Goal: Transaction & Acquisition: Book appointment/travel/reservation

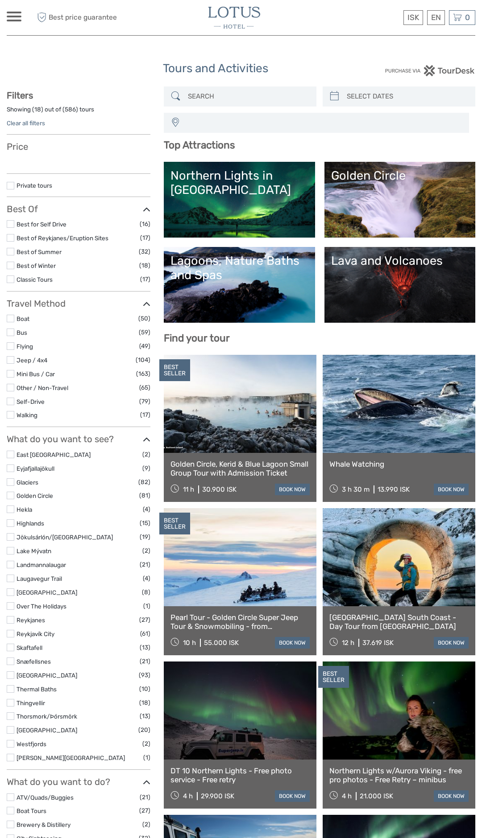
select select
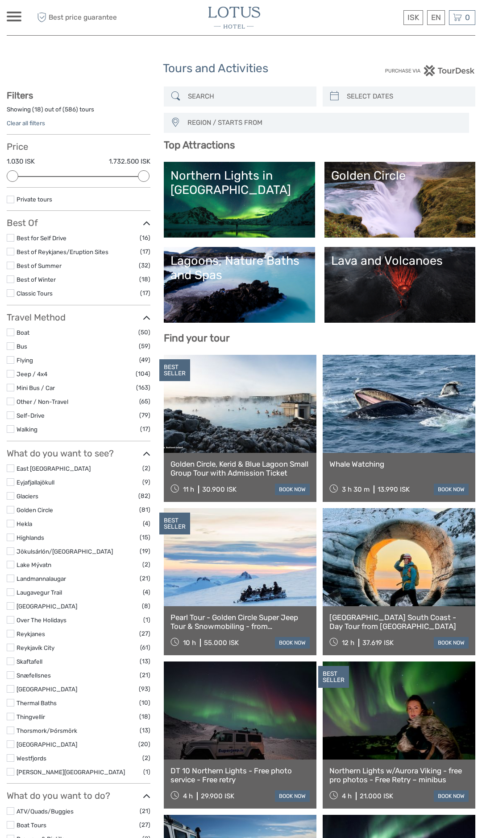
click at [374, 227] on link "Golden Circle" at bounding box center [399, 200] width 137 height 62
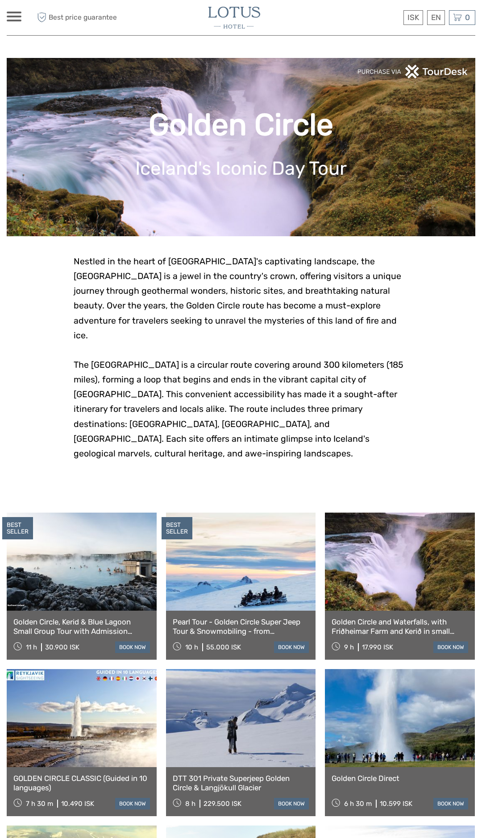
click at [377, 541] on link at bounding box center [400, 562] width 150 height 98
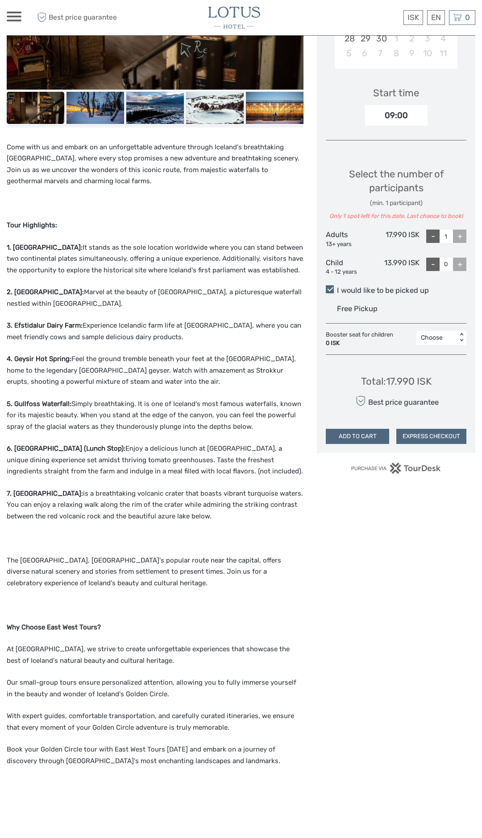
scroll to position [287, 0]
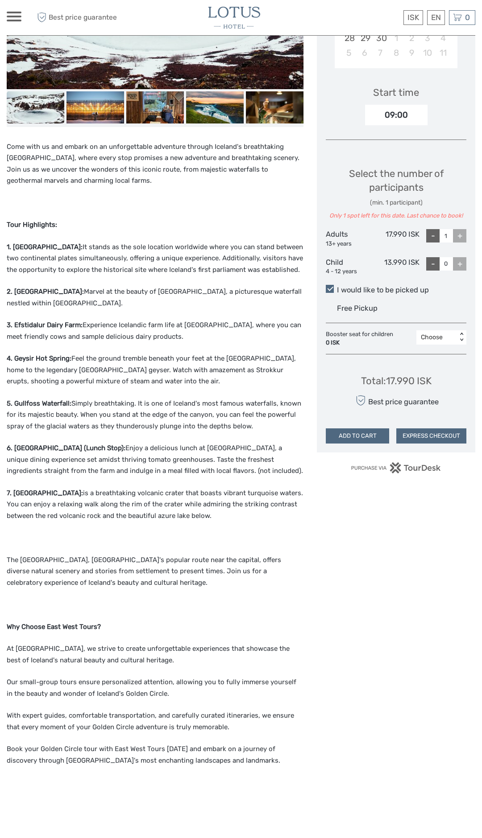
click at [11, 20] on span at bounding box center [14, 21] width 15 height 2
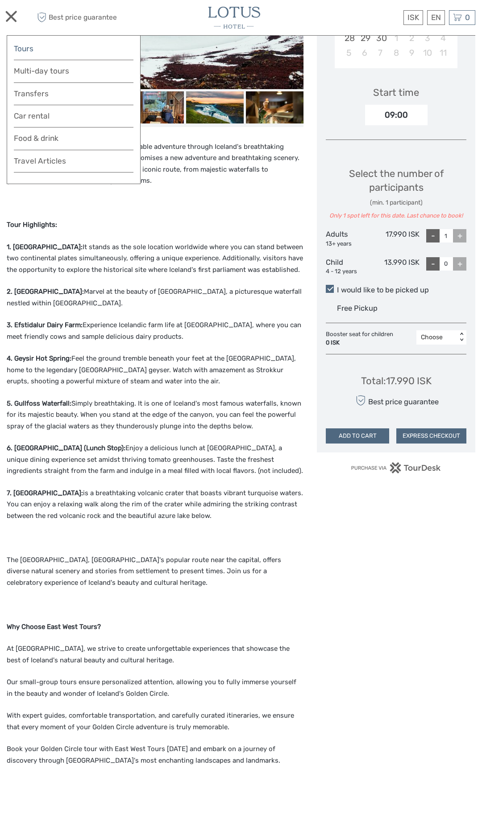
click at [20, 47] on link "Tours" at bounding box center [74, 48] width 120 height 13
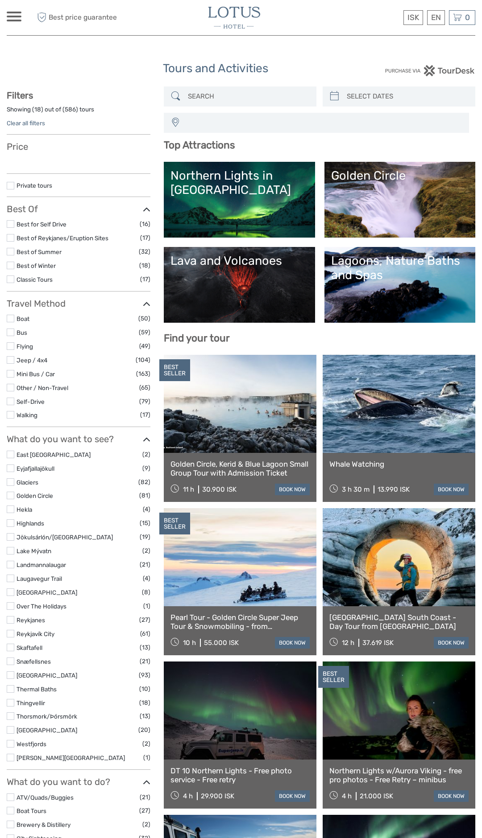
click at [212, 414] on link at bounding box center [240, 404] width 153 height 98
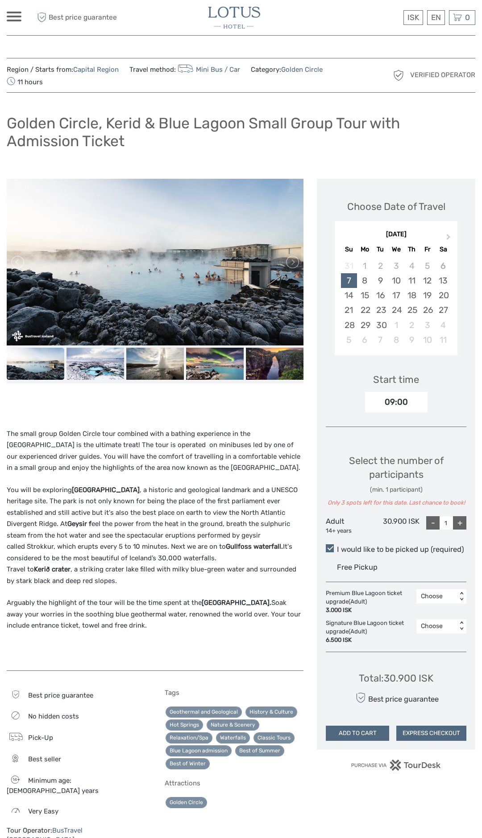
click at [15, 23] on div "ISK ISK € $ £ EN English Español Deutsch Tours Multi-day tours Transfers Car re…" at bounding box center [14, 18] width 15 height 12
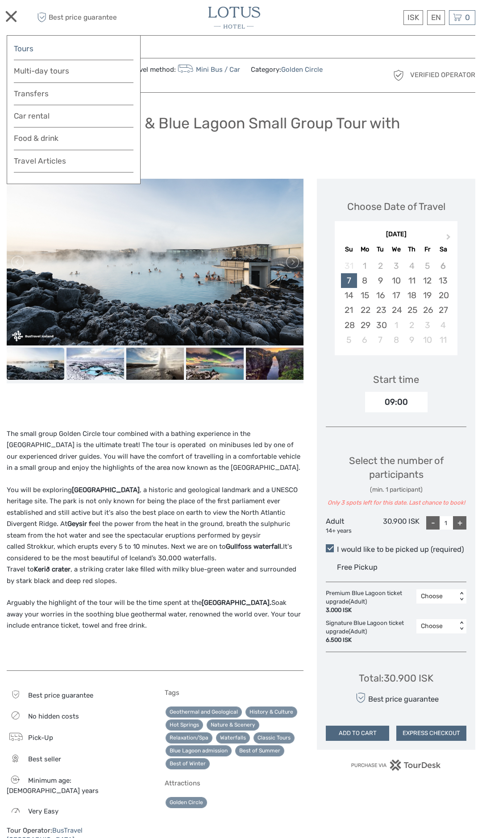
click at [17, 49] on link "Tours" at bounding box center [74, 48] width 120 height 13
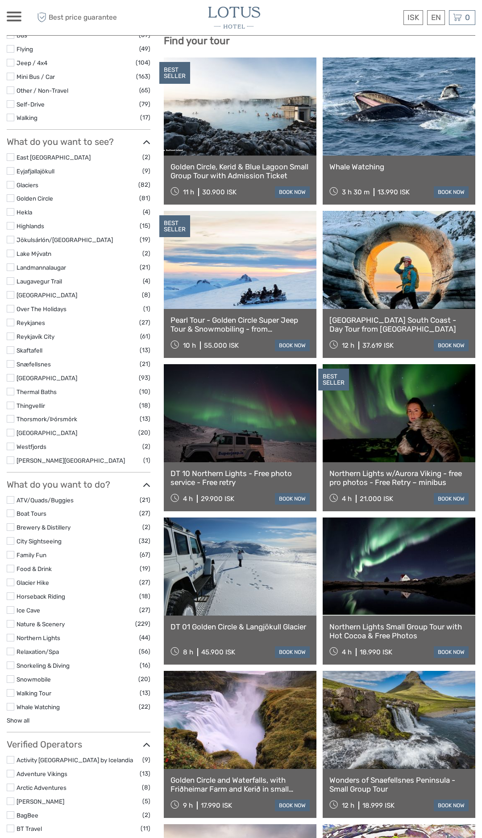
select select
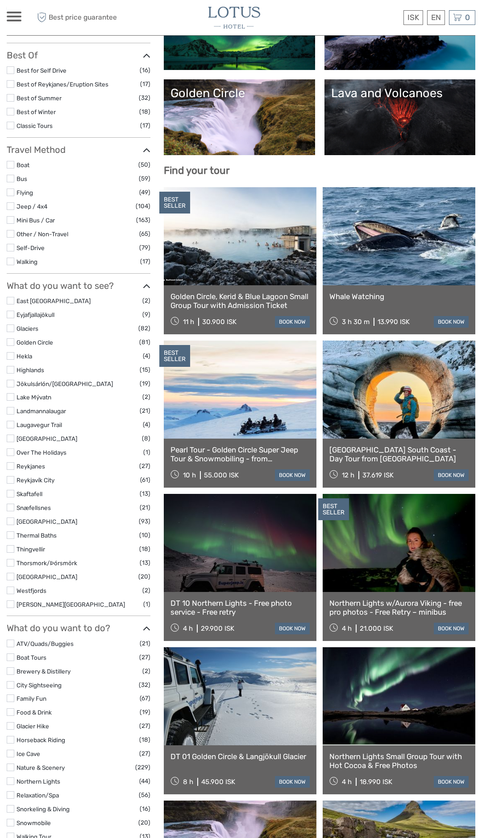
scroll to position [167, 0]
click at [408, 250] on link at bounding box center [398, 237] width 153 height 98
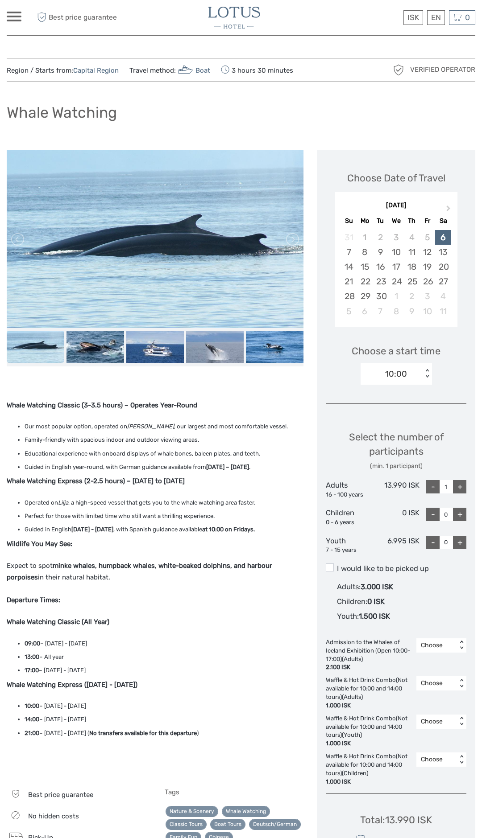
click at [17, 16] on span at bounding box center [14, 17] width 15 height 2
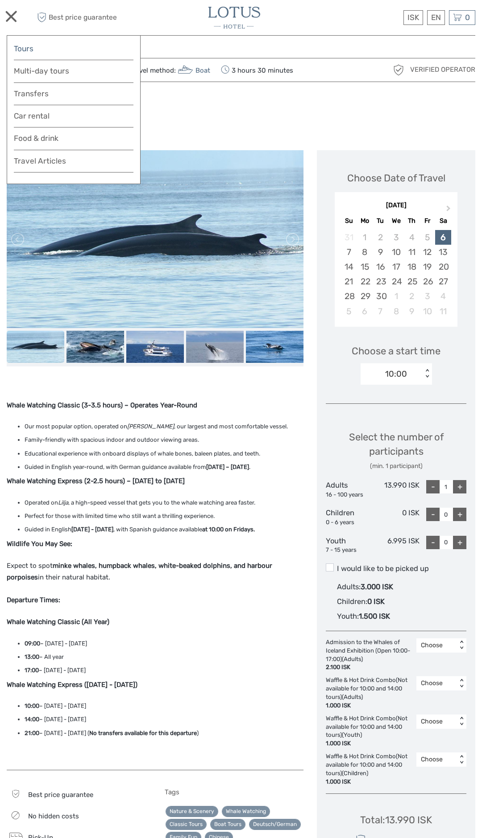
click at [46, 48] on link "Tours" at bounding box center [74, 48] width 120 height 13
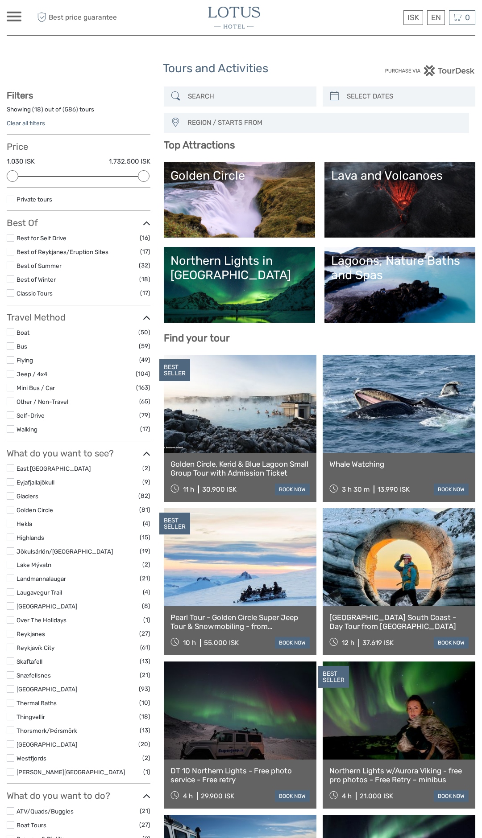
select select
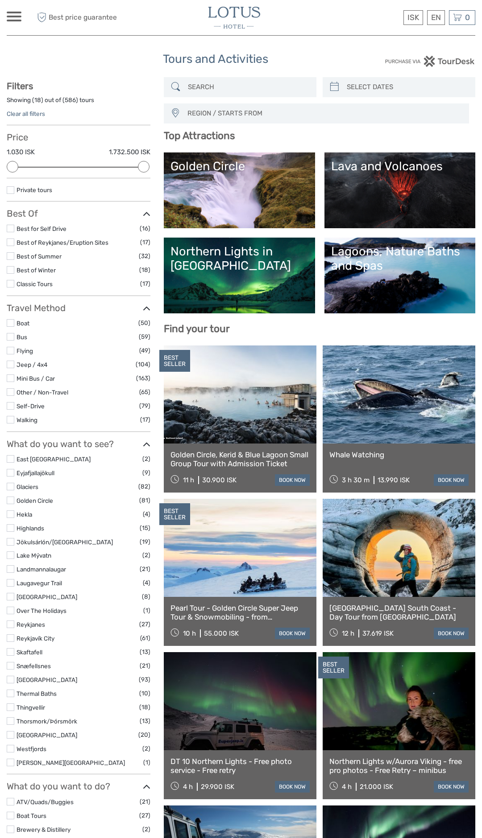
scroll to position [12, 0]
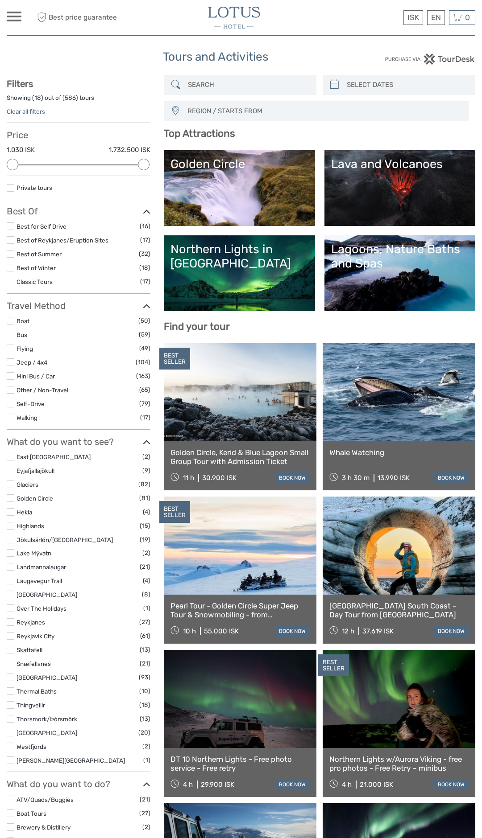
click at [395, 185] on link "Lava and Volcanoes" at bounding box center [399, 188] width 137 height 62
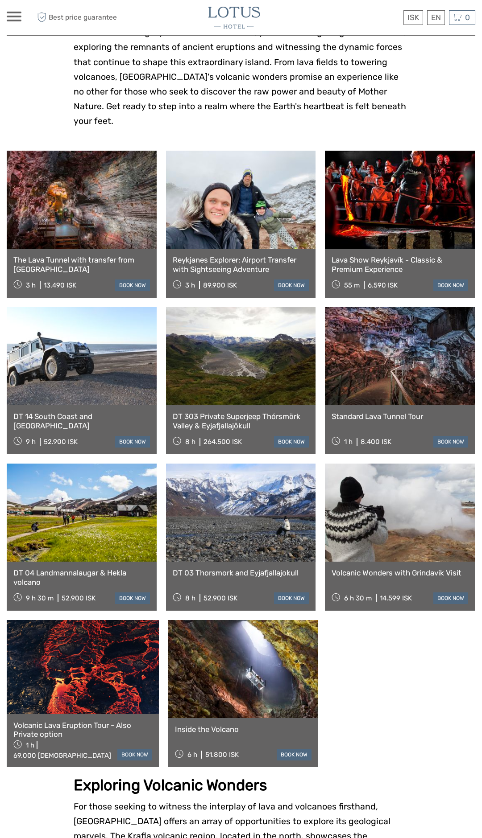
scroll to position [260, 0]
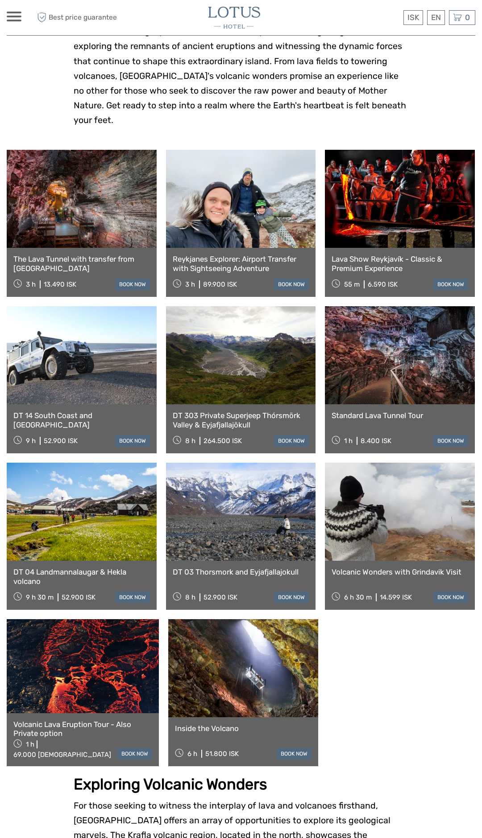
click at [51, 196] on link at bounding box center [82, 199] width 150 height 98
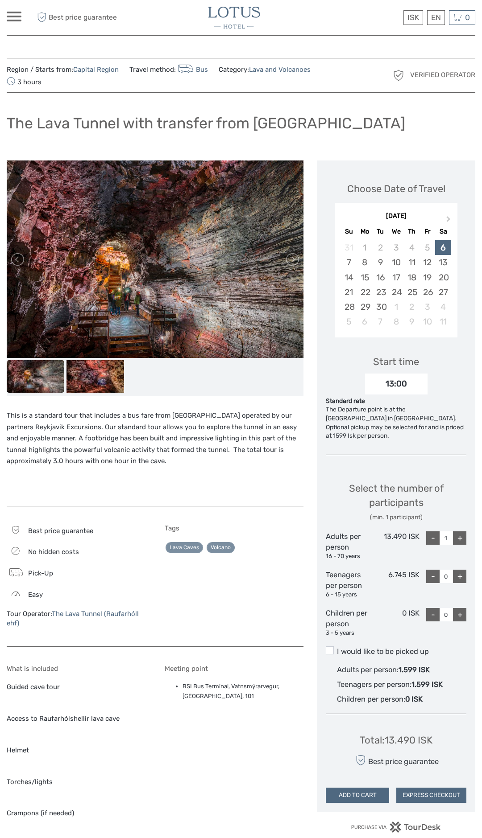
click at [16, 17] on span at bounding box center [14, 17] width 15 height 2
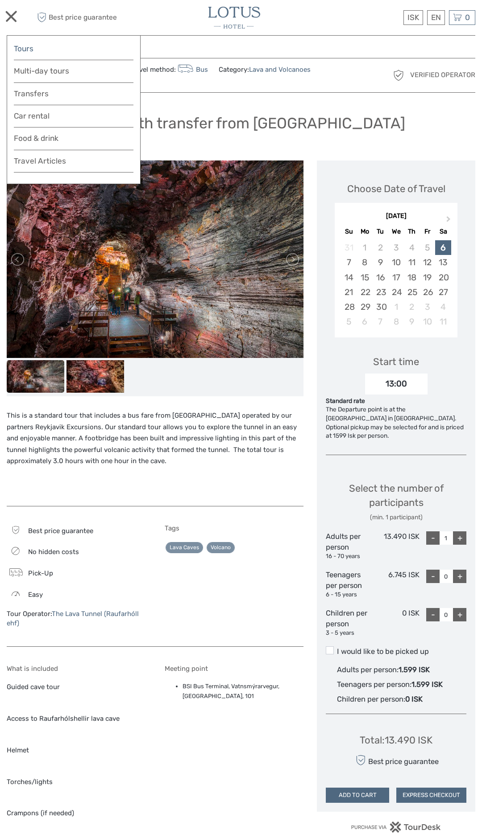
click at [33, 48] on link "Tours" at bounding box center [74, 48] width 120 height 13
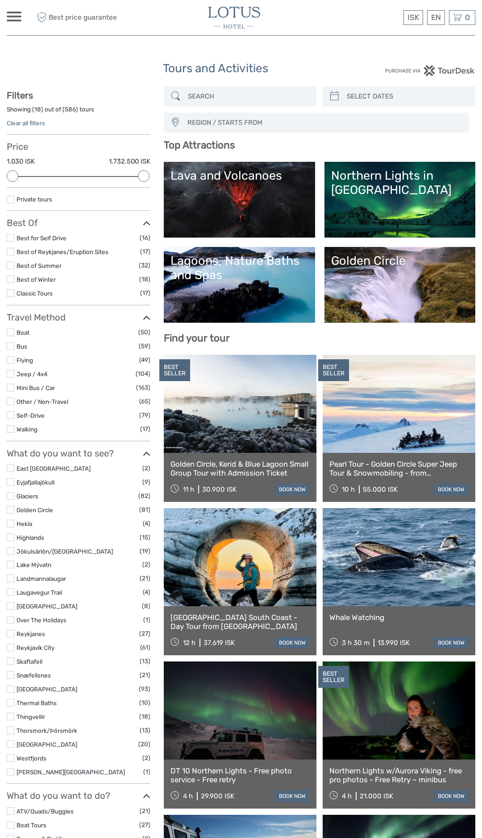
select select
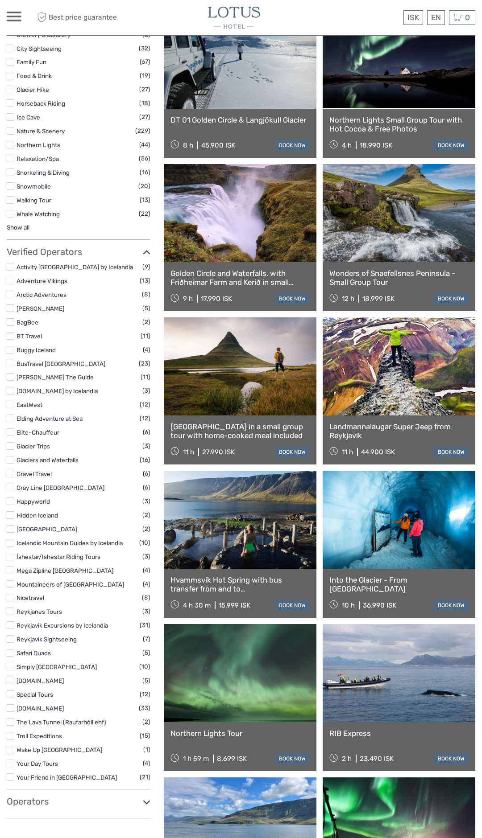
scroll to position [803, 0]
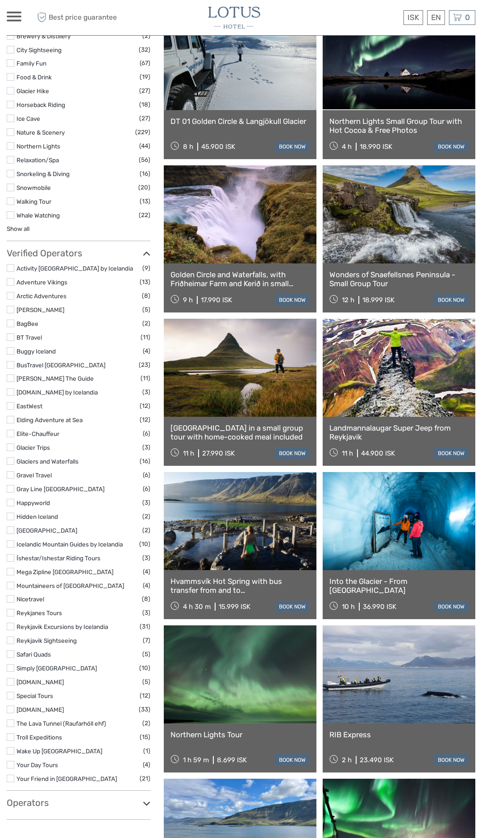
click at [402, 370] on link at bounding box center [398, 368] width 153 height 98
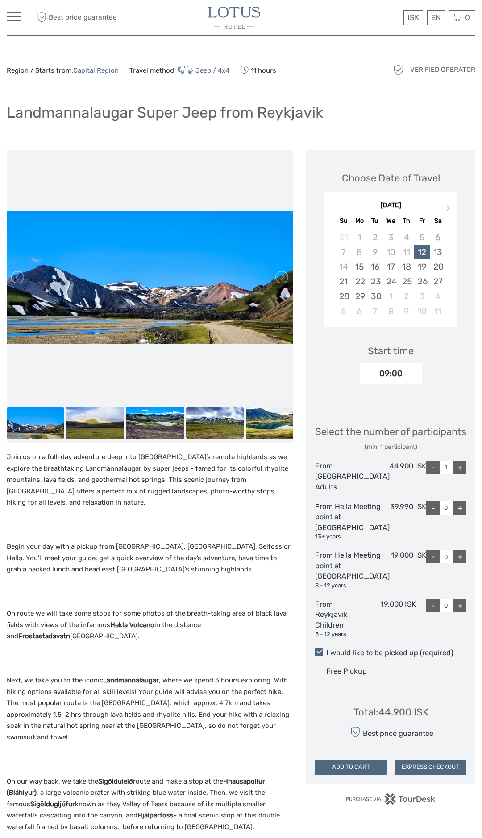
click at [210, 424] on img at bounding box center [215, 423] width 58 height 33
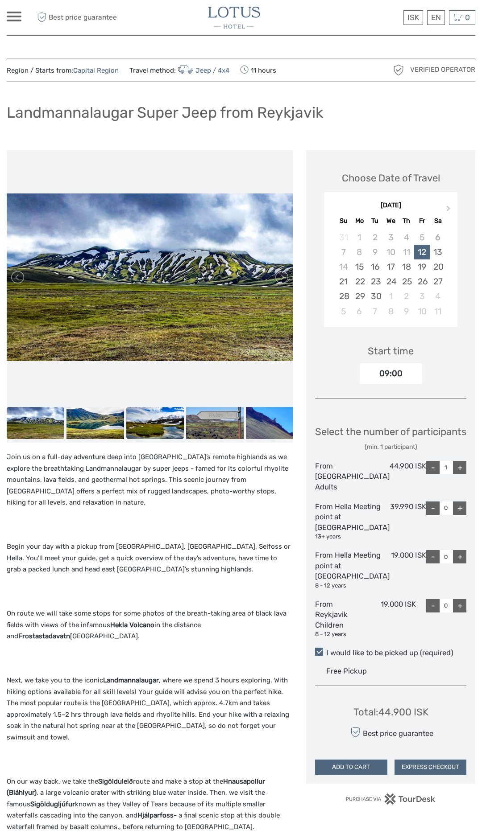
click at [159, 427] on img at bounding box center [155, 423] width 58 height 33
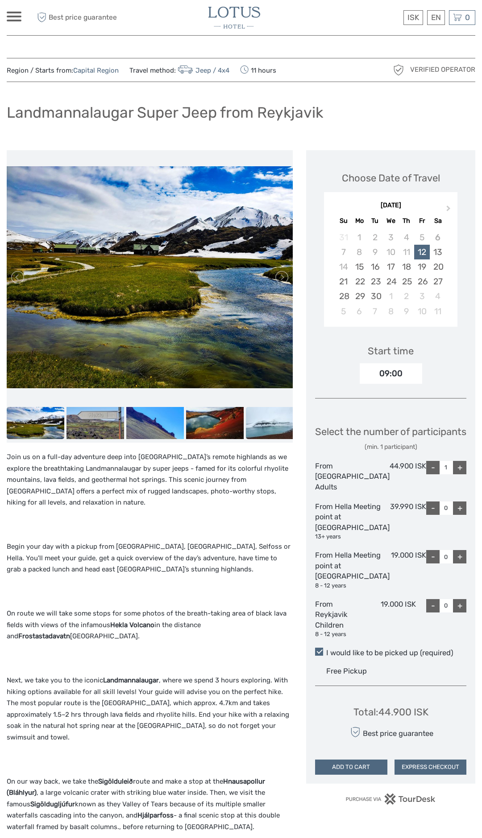
click at [261, 418] on img at bounding box center [275, 423] width 58 height 33
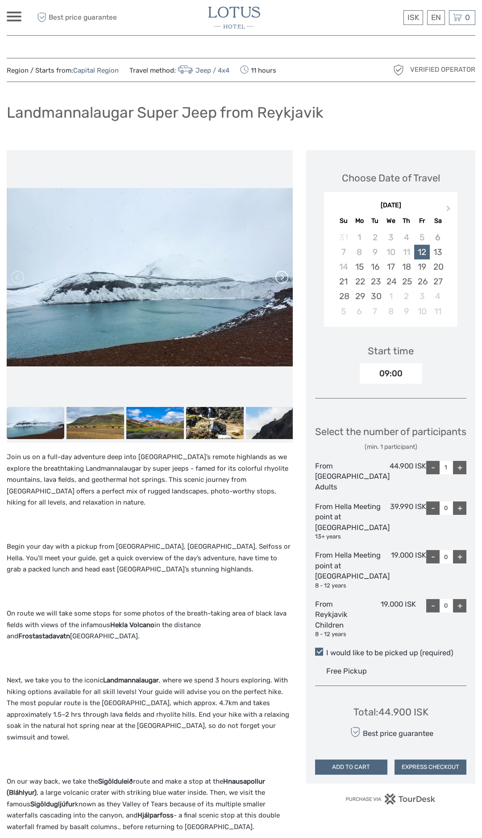
click at [288, 272] on link at bounding box center [281, 277] width 14 height 14
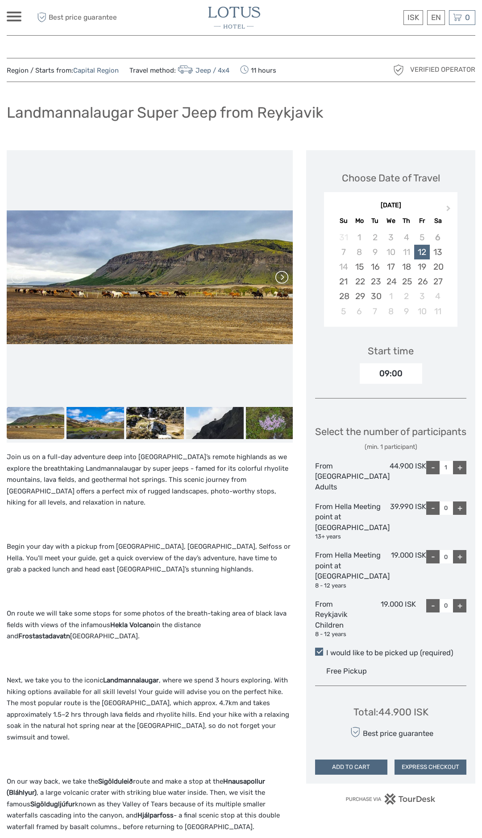
click at [288, 278] on link at bounding box center [281, 277] width 14 height 14
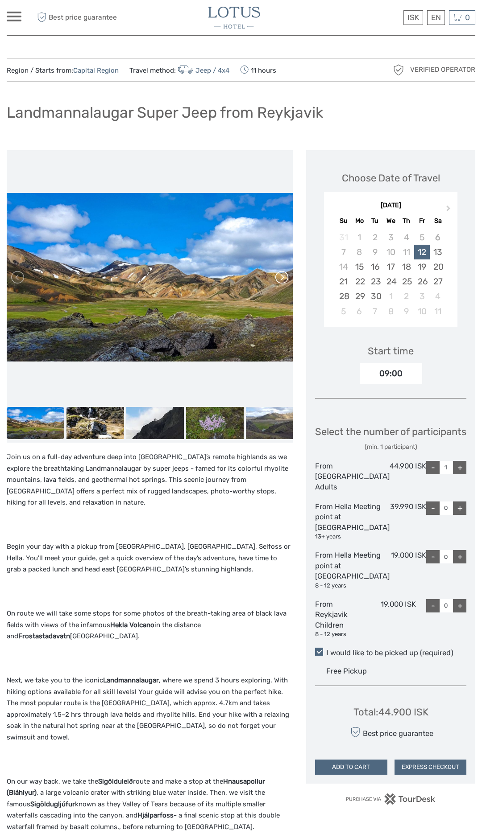
click at [288, 273] on link at bounding box center [281, 277] width 14 height 14
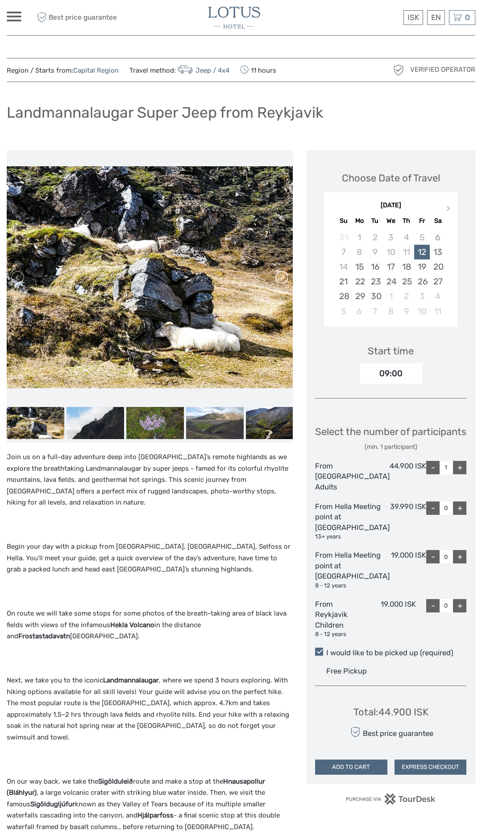
click at [288, 278] on link at bounding box center [281, 277] width 14 height 14
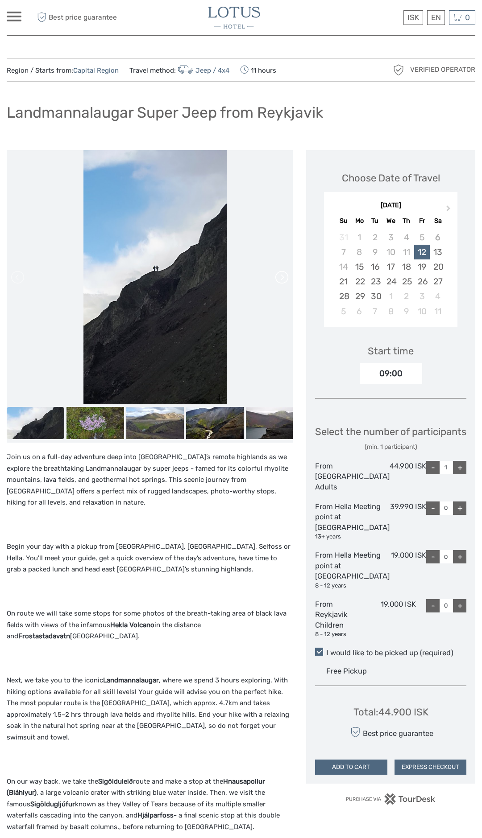
click at [288, 277] on link at bounding box center [281, 277] width 14 height 14
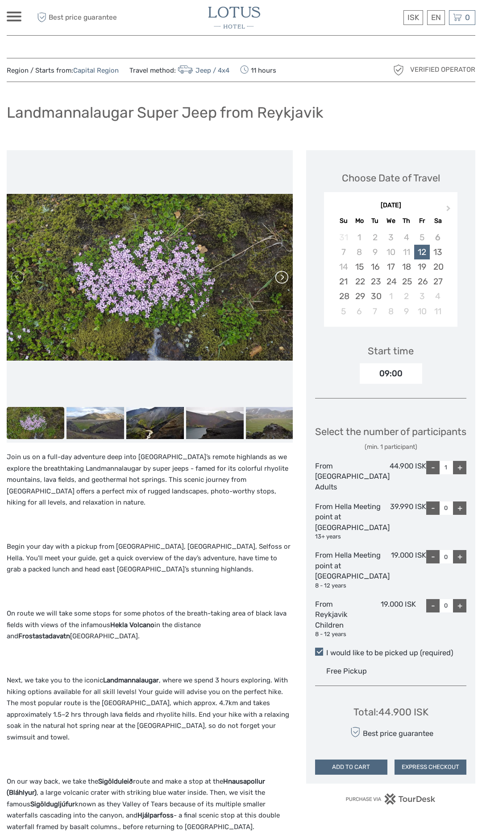
click at [288, 281] on link at bounding box center [281, 277] width 14 height 14
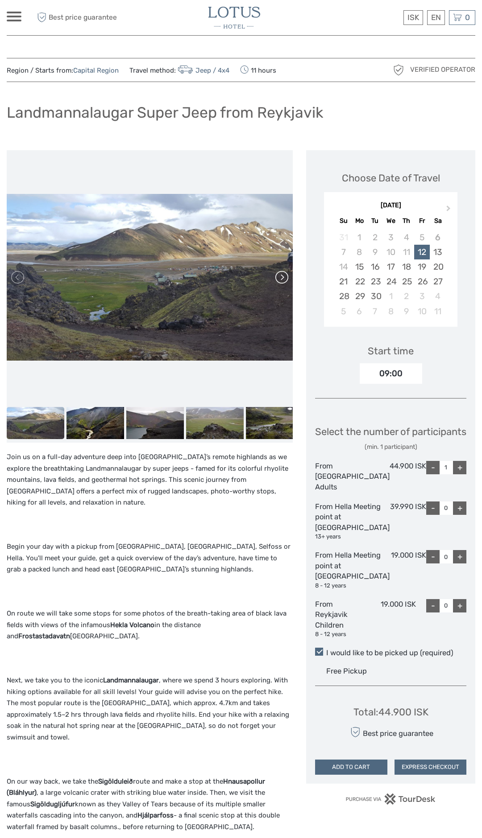
click at [288, 278] on link at bounding box center [281, 277] width 14 height 14
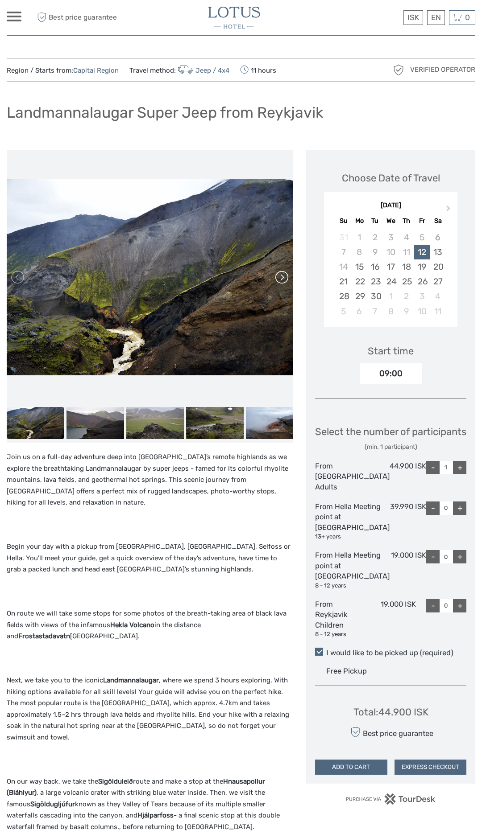
click at [288, 274] on link at bounding box center [281, 277] width 14 height 14
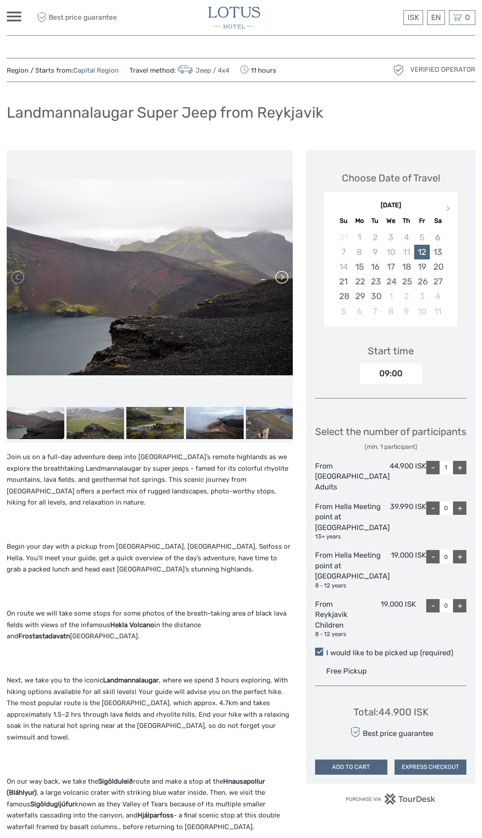
click at [288, 272] on link at bounding box center [281, 277] width 14 height 14
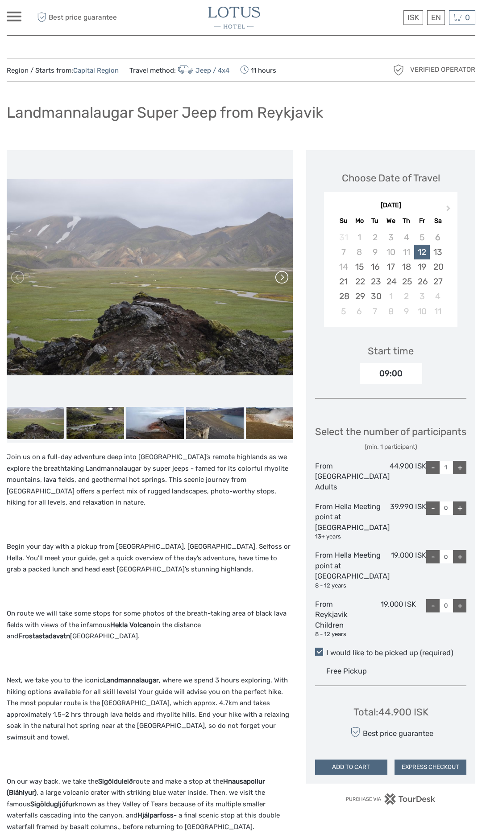
click at [288, 274] on link at bounding box center [281, 277] width 14 height 14
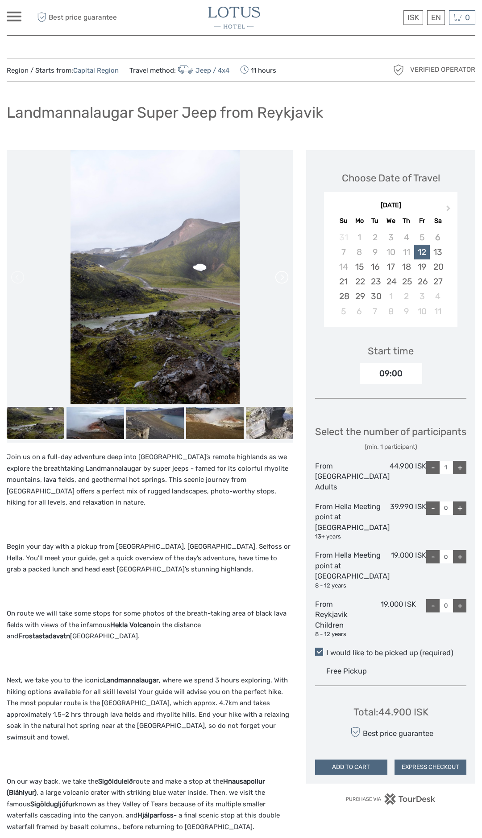
click at [288, 279] on link at bounding box center [281, 277] width 14 height 14
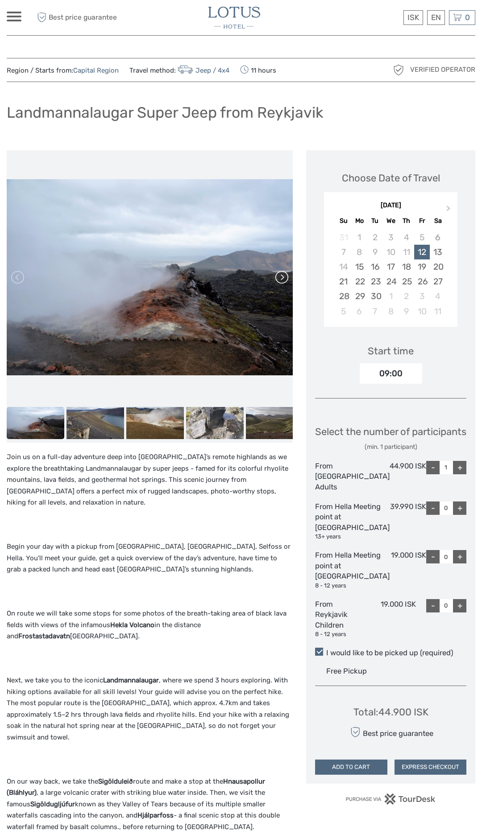
click at [288, 274] on link at bounding box center [281, 277] width 14 height 14
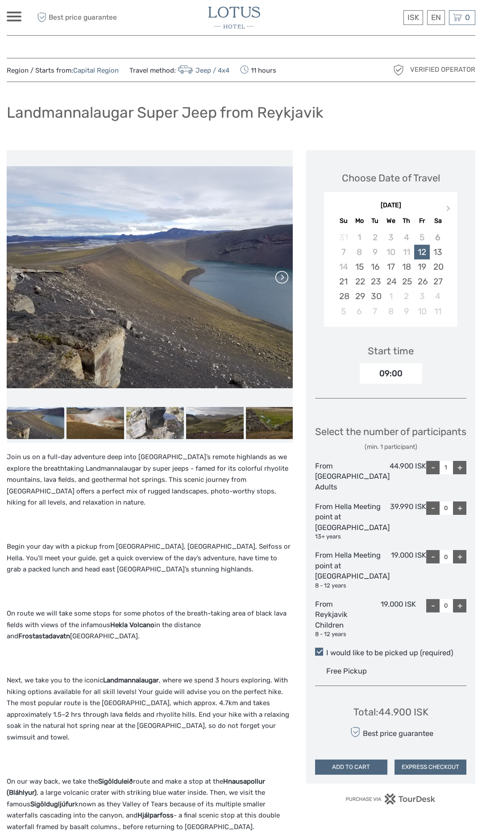
click at [288, 273] on link at bounding box center [281, 277] width 14 height 14
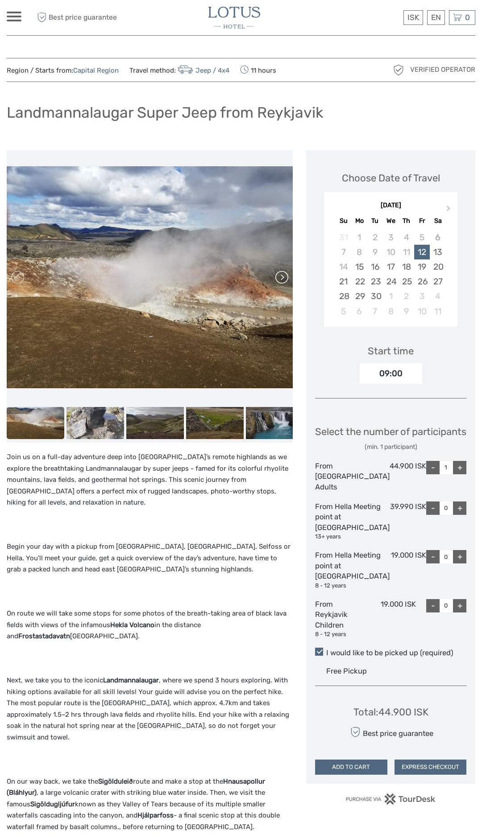
click at [288, 274] on link at bounding box center [281, 277] width 14 height 14
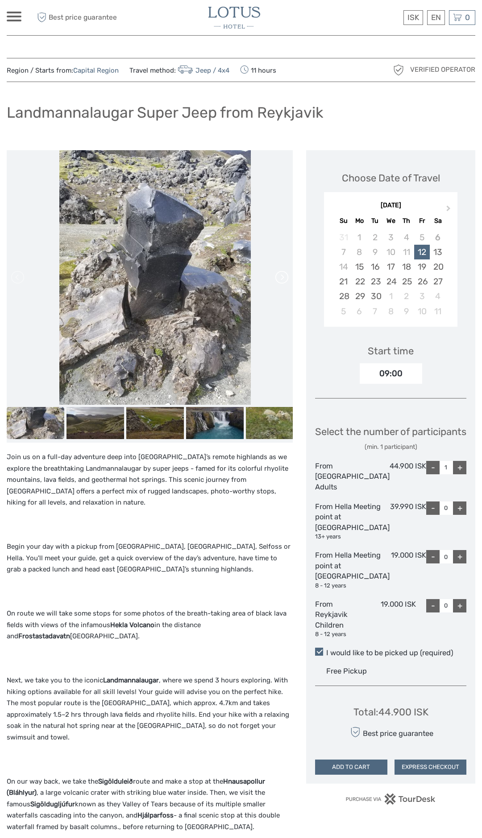
click at [288, 281] on link at bounding box center [281, 277] width 14 height 14
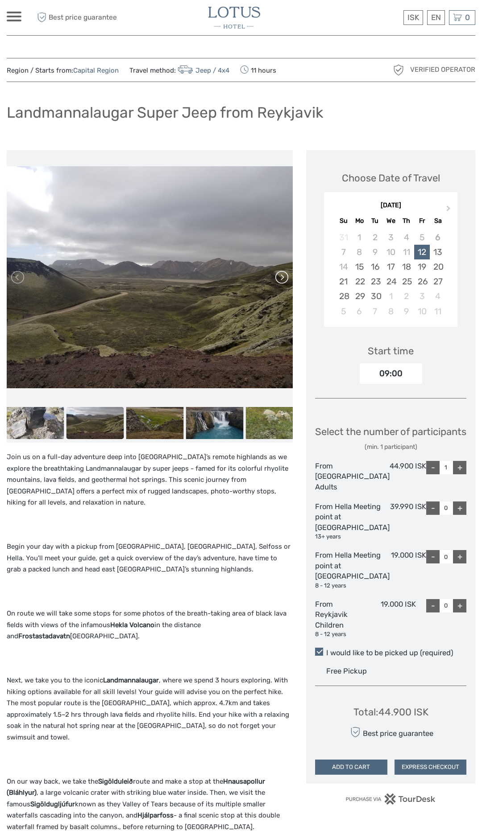
click at [288, 272] on link at bounding box center [281, 277] width 14 height 14
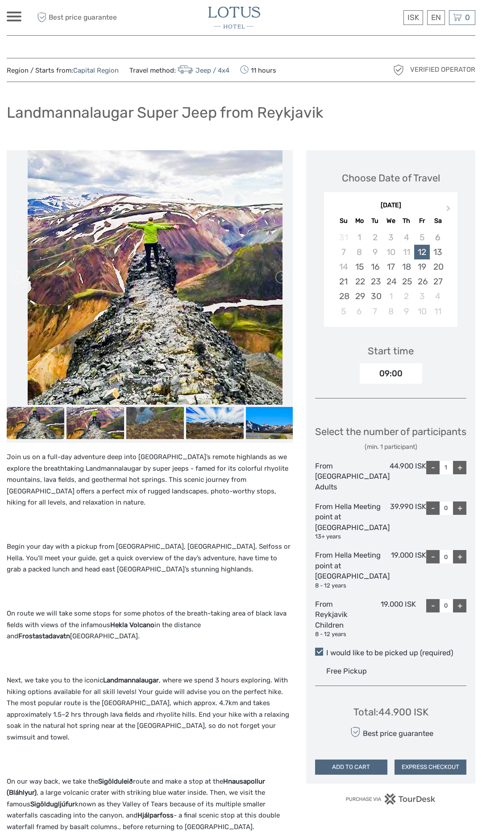
click at [9, 19] on div at bounding box center [14, 17] width 15 height 10
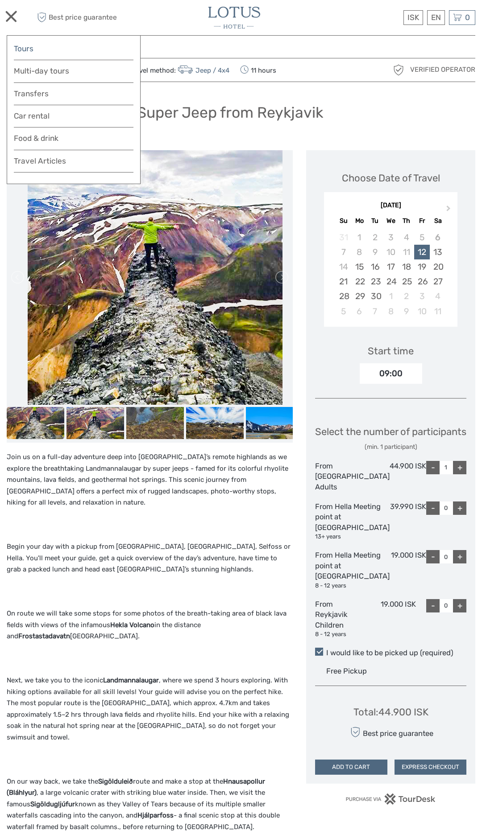
click at [96, 50] on link "Tours" at bounding box center [74, 48] width 120 height 13
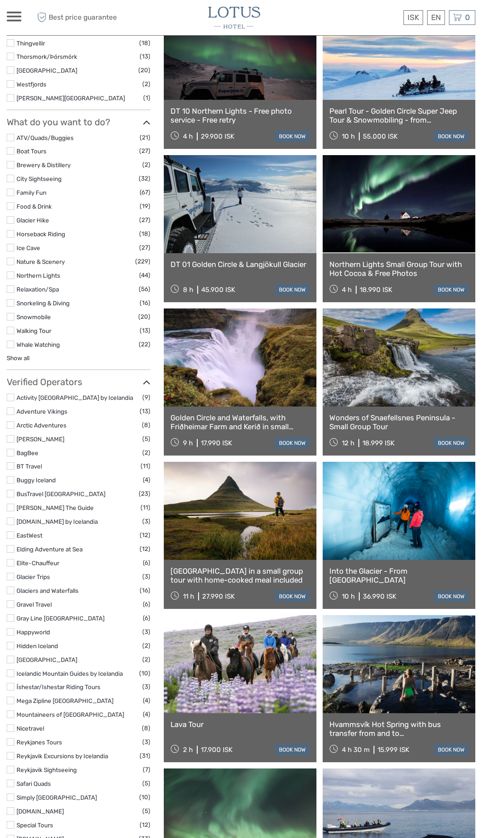
select select
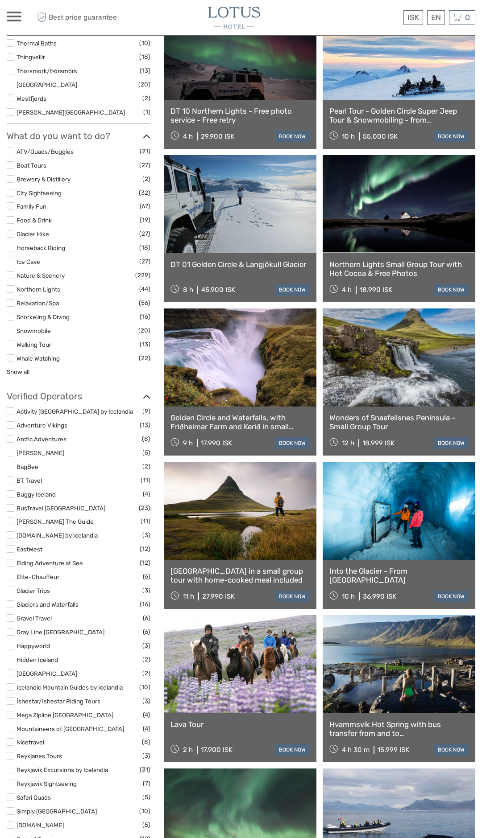
scroll to position [674, 0]
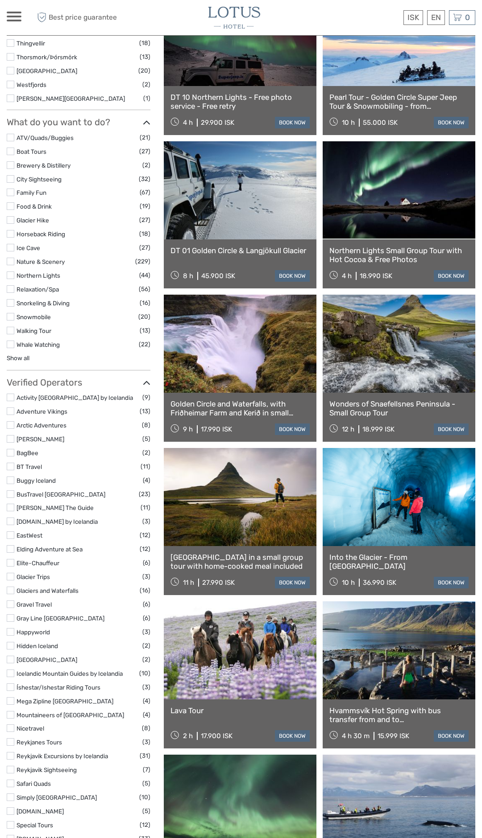
click at [396, 345] on link at bounding box center [398, 344] width 153 height 98
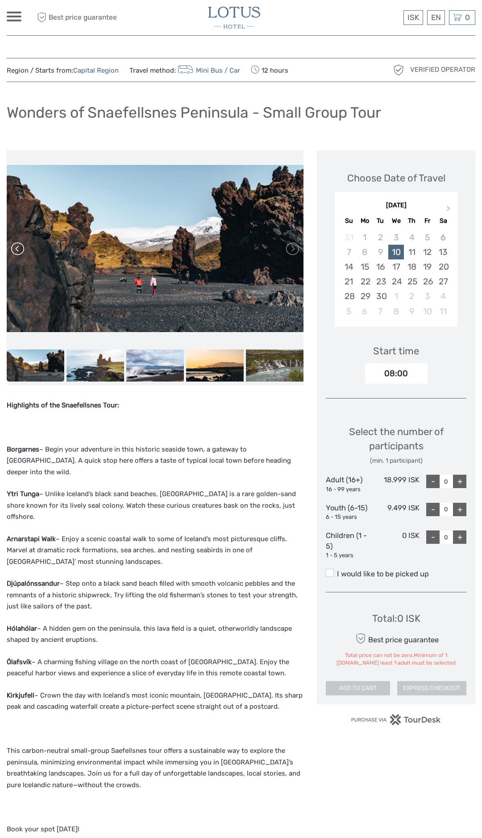
click at [19, 249] on link at bounding box center [18, 249] width 14 height 14
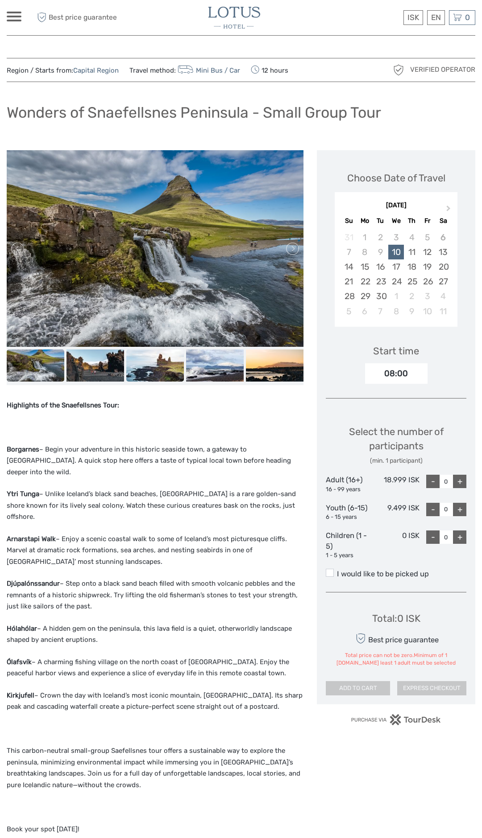
click at [161, 363] on img at bounding box center [155, 366] width 58 height 33
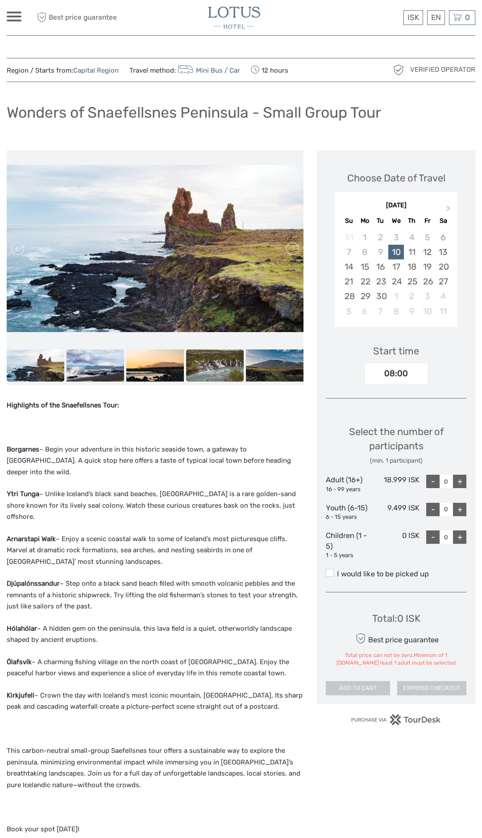
click at [219, 371] on img at bounding box center [215, 366] width 58 height 33
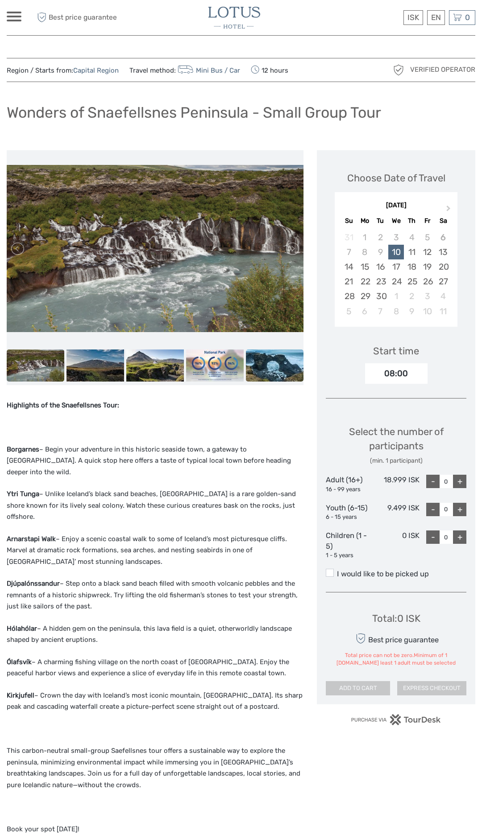
click at [275, 364] on img at bounding box center [275, 366] width 58 height 33
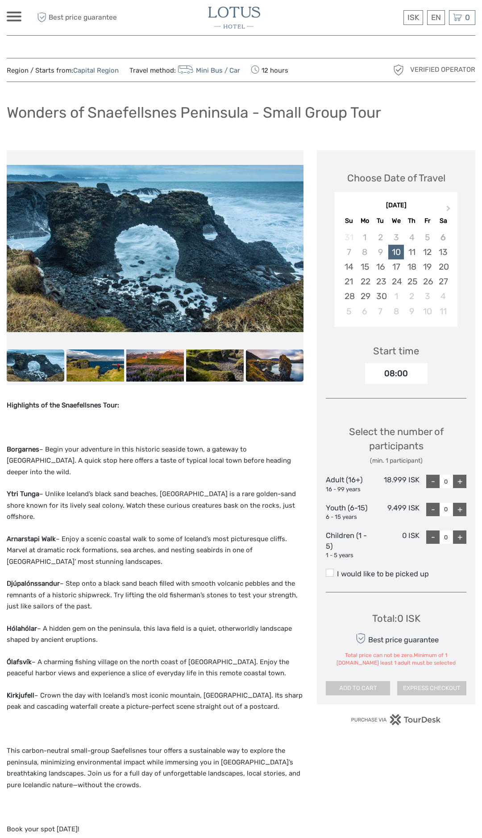
click at [263, 359] on img at bounding box center [275, 366] width 58 height 33
